Goal: Task Accomplishment & Management: Complete application form

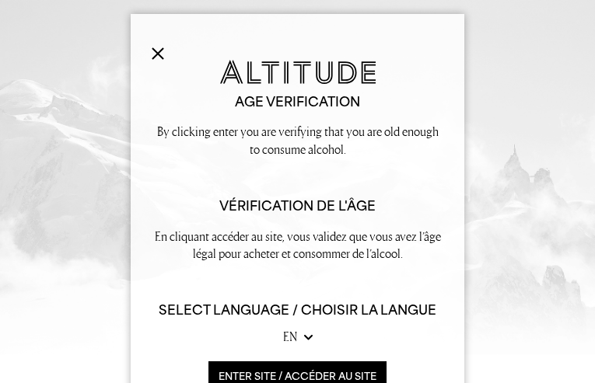
type input "izXRWCXvejnFQMl"
type input "[EMAIL_ADDRESS][DOMAIN_NAME]"
type input "6939236734"
type input "IyApbNxSkankY"
type input "QslYhHzHGfJUU"
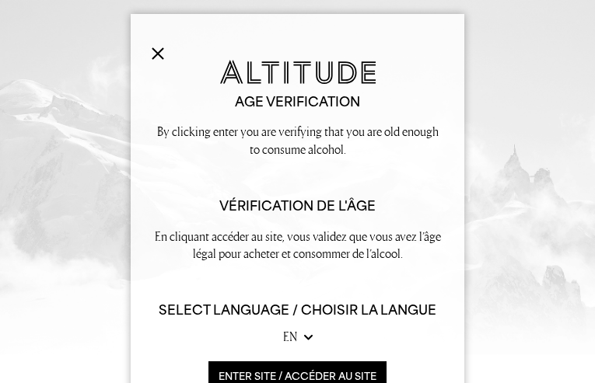
type input "[EMAIL_ADDRESS][DOMAIN_NAME]"
